Goal: Find specific page/section: Find specific page/section

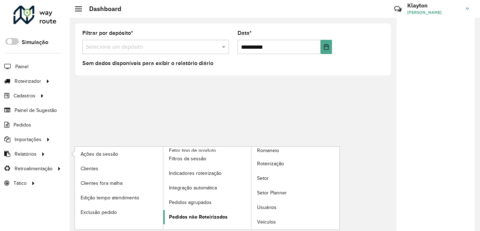
click at [222, 213] on span "Pedidos não Roteirizados" at bounding box center [198, 216] width 59 height 7
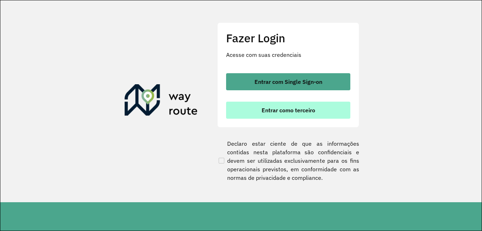
click at [285, 109] on span "Entrar como terceiro" at bounding box center [289, 110] width 54 height 6
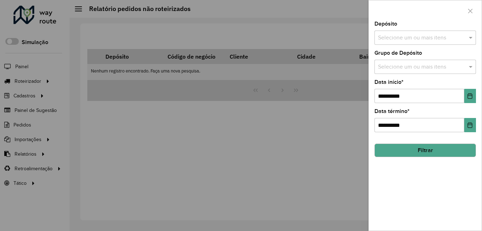
click at [417, 39] on input "text" at bounding box center [421, 38] width 91 height 9
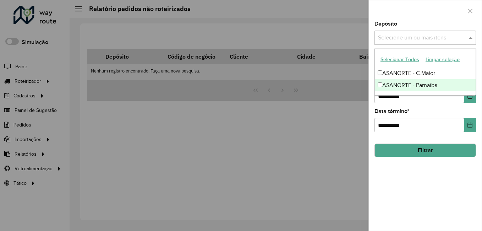
click at [408, 85] on div "ASANORTE - Parnaiba" at bounding box center [425, 85] width 101 height 12
click at [347, 125] on div at bounding box center [241, 115] width 482 height 231
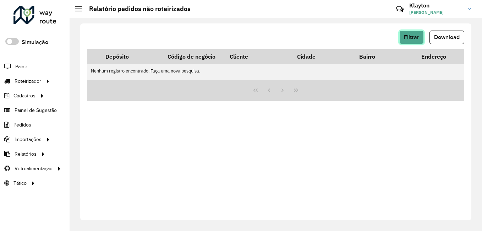
click at [409, 40] on button "Filtrar" at bounding box center [411, 37] width 25 height 13
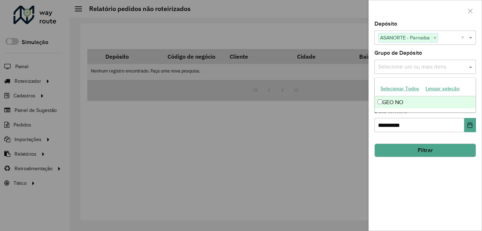
click at [451, 67] on input "text" at bounding box center [421, 67] width 91 height 9
click at [328, 118] on div at bounding box center [241, 115] width 482 height 231
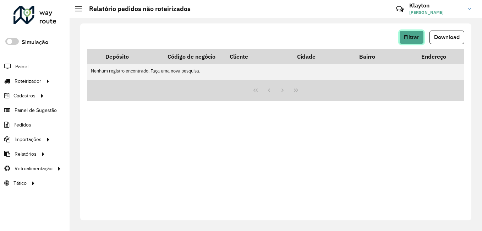
click at [402, 39] on button "Filtrar" at bounding box center [411, 37] width 25 height 13
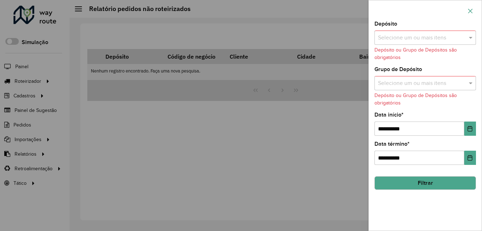
click at [470, 10] on icon "button" at bounding box center [471, 11] width 6 height 6
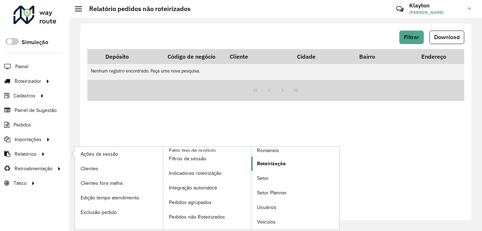
click at [277, 166] on span "Roteirização" at bounding box center [271, 163] width 29 height 7
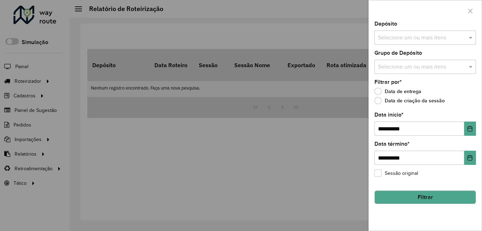
click at [276, 169] on div at bounding box center [241, 115] width 482 height 231
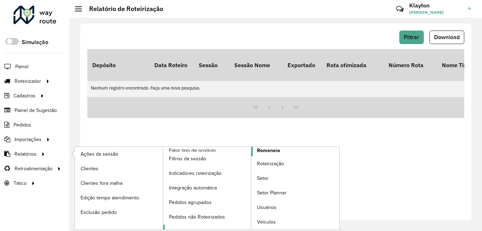
click at [272, 152] on span "Romaneio" at bounding box center [268, 150] width 23 height 7
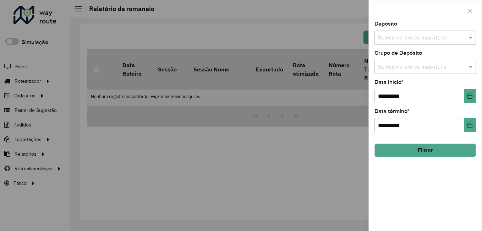
click at [438, 72] on div "Selecione um ou mais itens" at bounding box center [426, 67] width 102 height 14
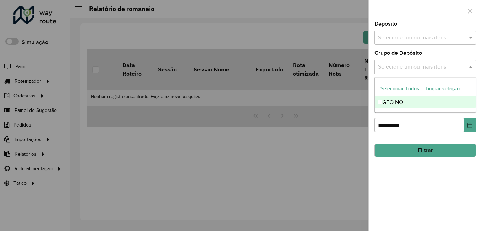
click at [438, 67] on input "text" at bounding box center [421, 67] width 91 height 9
click at [450, 37] on input "text" at bounding box center [421, 38] width 91 height 9
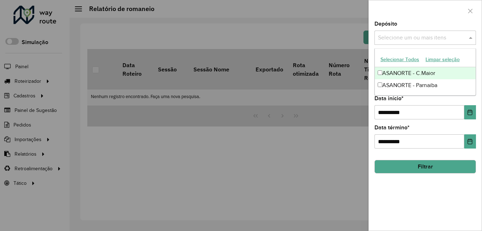
click at [450, 37] on input "text" at bounding box center [421, 38] width 91 height 9
drag, startPoint x: 265, startPoint y: 174, endPoint x: 248, endPoint y: 161, distance: 22.2
click at [266, 173] on div at bounding box center [241, 115] width 482 height 231
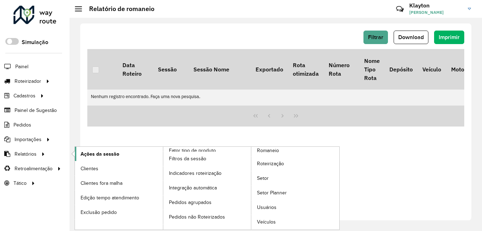
click at [109, 156] on span "Ações da sessão" at bounding box center [100, 153] width 39 height 7
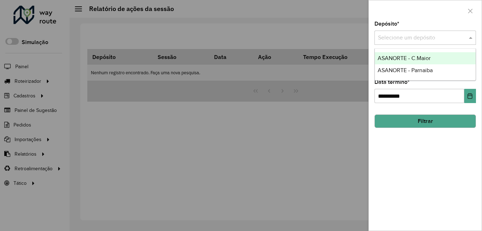
click at [472, 35] on span at bounding box center [471, 37] width 9 height 9
click at [470, 10] on icon "button" at bounding box center [471, 11] width 6 height 6
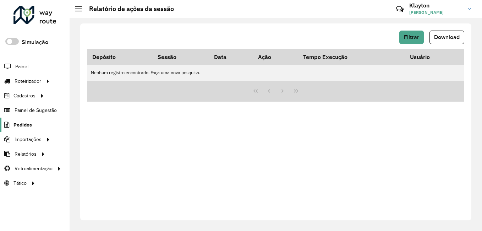
click at [23, 124] on span "Pedidos" at bounding box center [22, 124] width 18 height 7
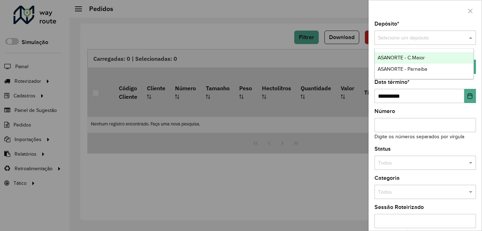
click at [447, 37] on input "text" at bounding box center [418, 38] width 80 height 8
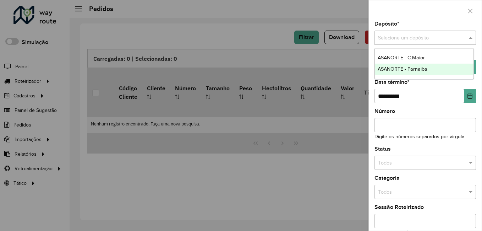
click at [419, 158] on div "Todos" at bounding box center [426, 163] width 102 height 14
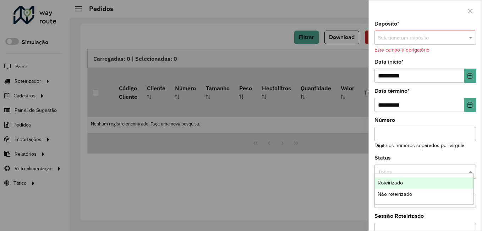
click at [303, 200] on div at bounding box center [241, 115] width 482 height 231
